Goal: Information Seeking & Learning: Learn about a topic

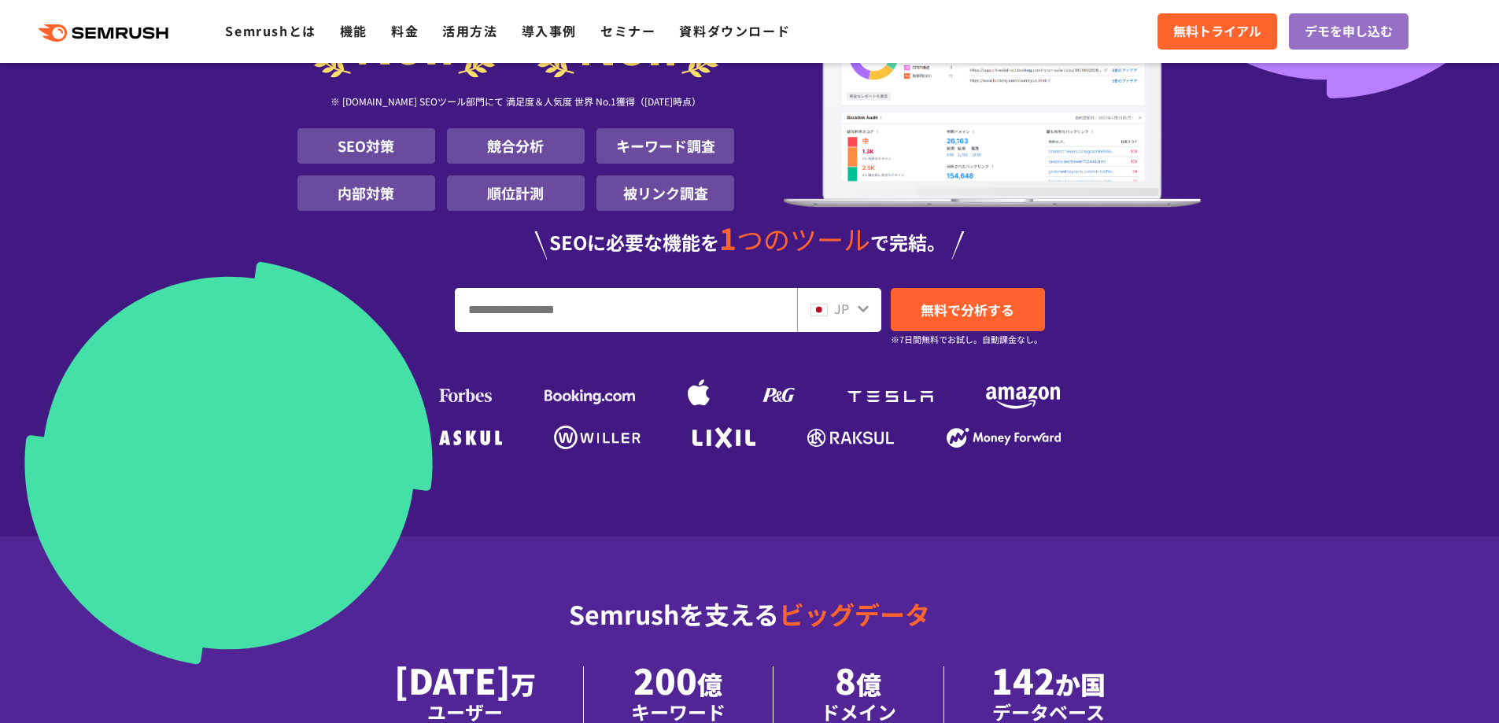
scroll to position [236, 0]
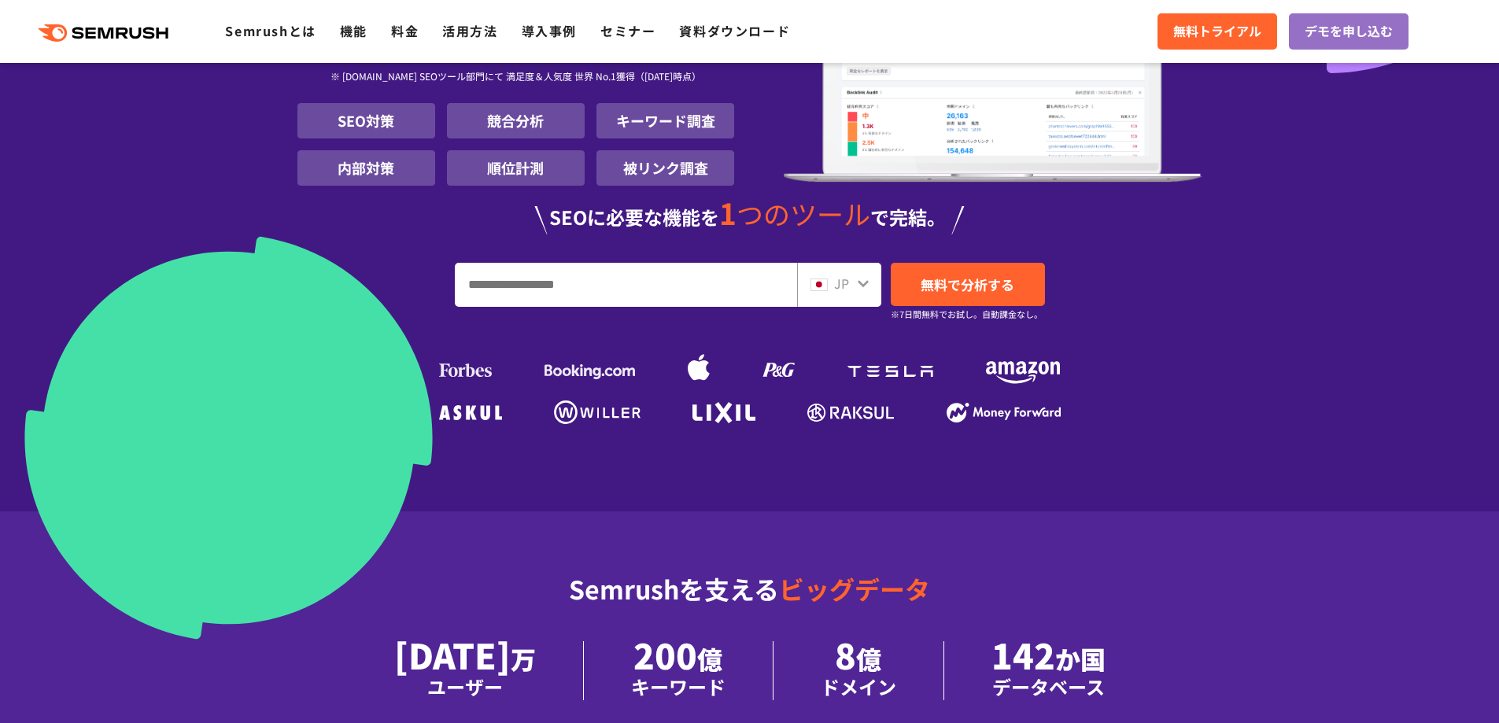
click at [503, 292] on input "URL、キーワードを入力してください" at bounding box center [626, 285] width 341 height 42
type input "*********"
click at [938, 291] on span "無料で分析する" at bounding box center [968, 285] width 94 height 20
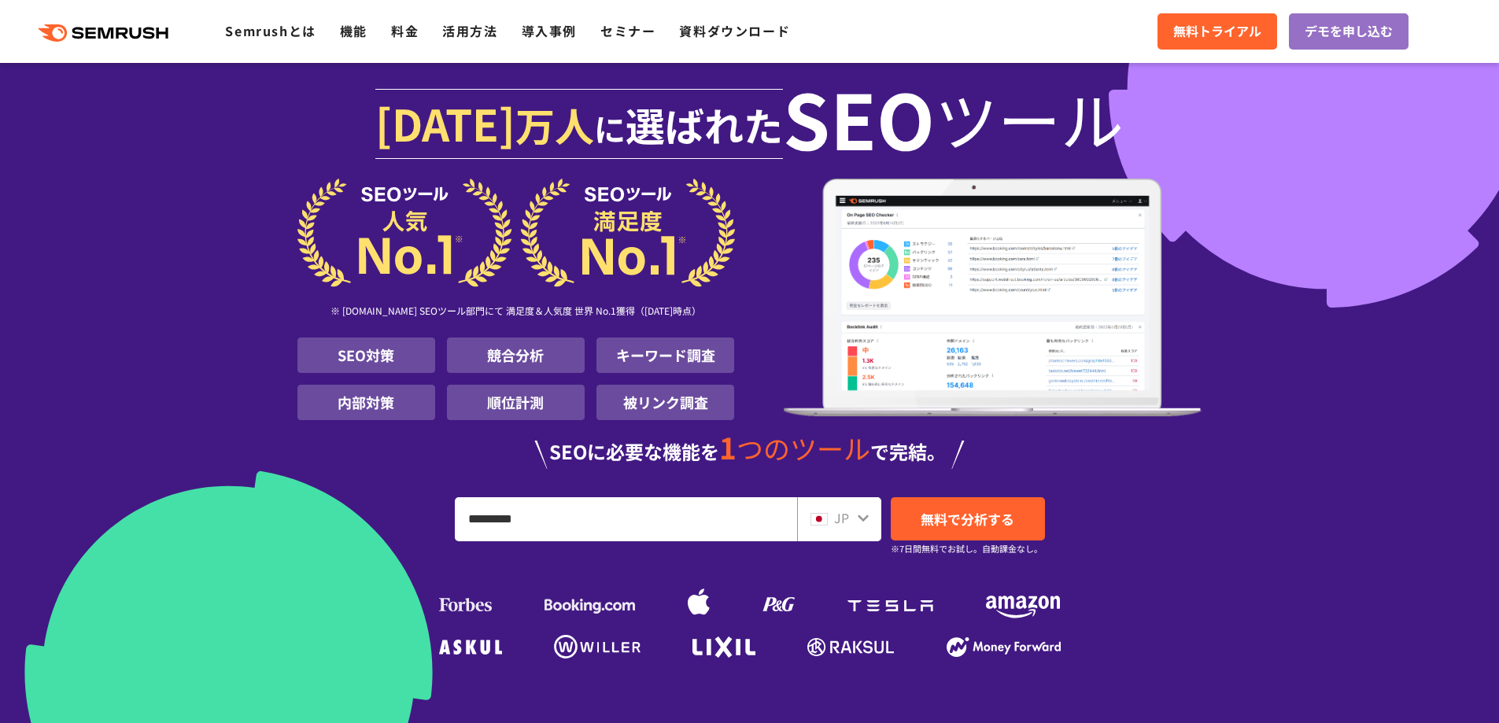
scroll to position [0, 0]
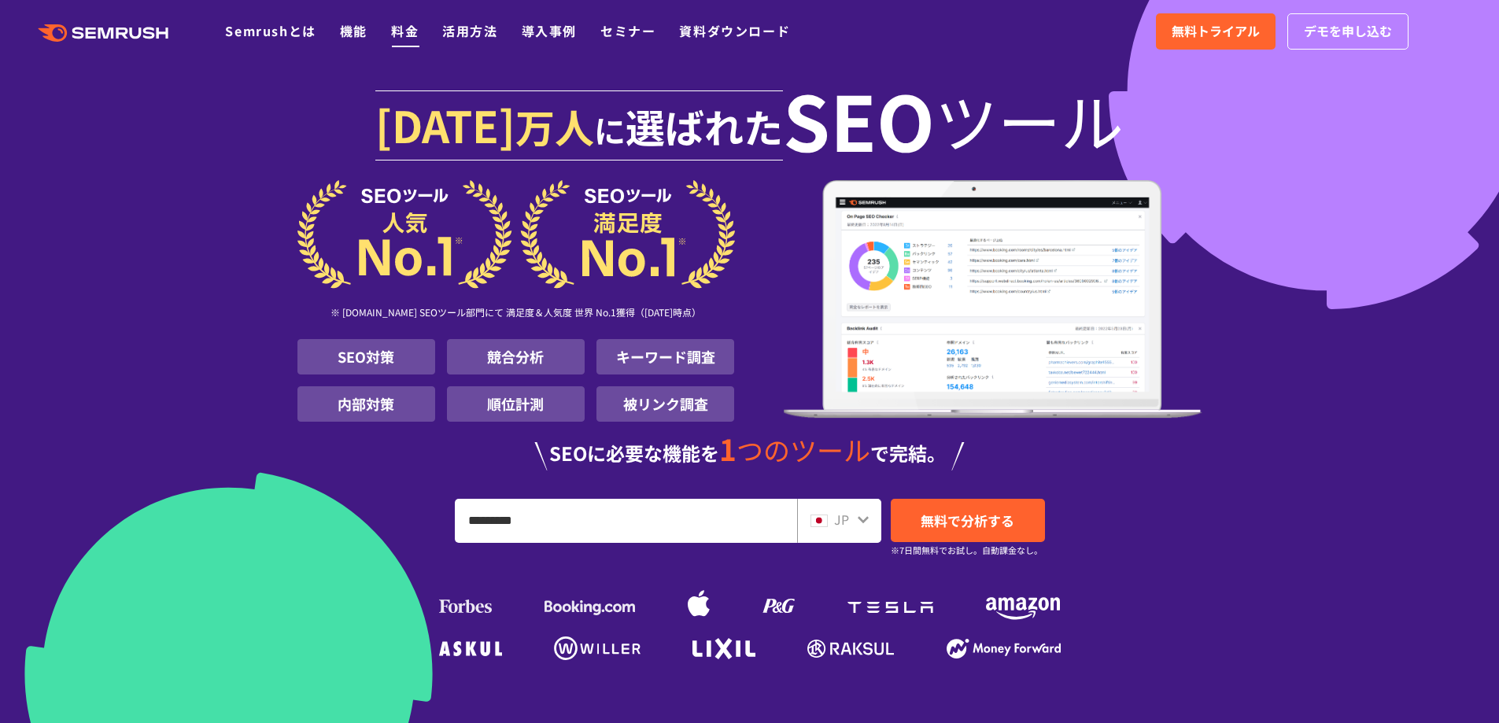
click at [402, 34] on link "料金" at bounding box center [405, 30] width 28 height 19
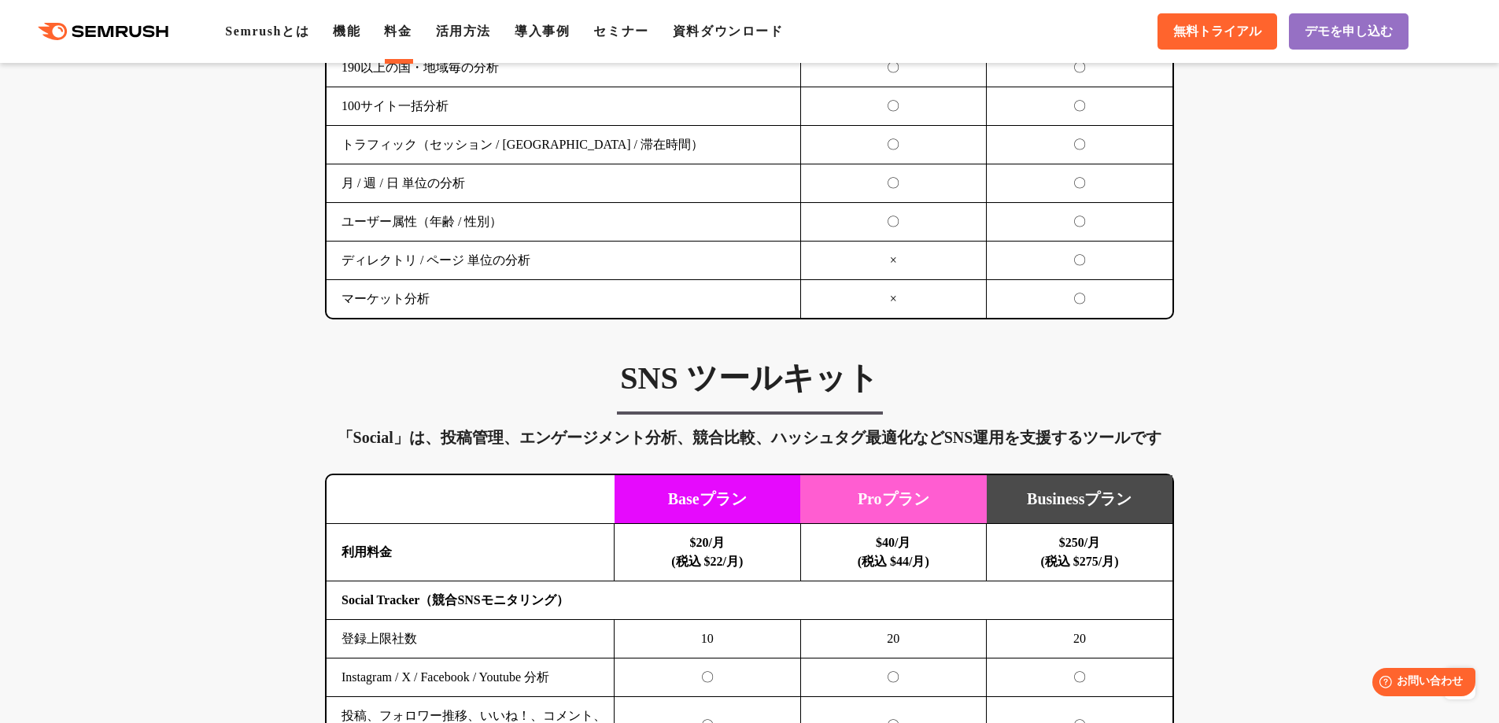
scroll to position [2990, 0]
